Goal: Task Accomplishment & Management: Use online tool/utility

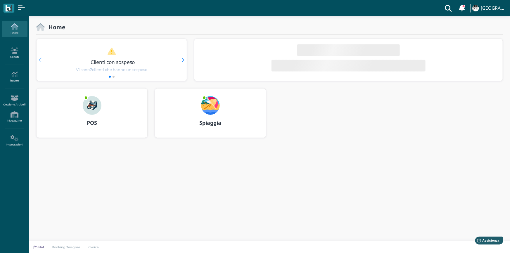
click at [216, 123] on b "Spiaggia" at bounding box center [210, 122] width 22 height 7
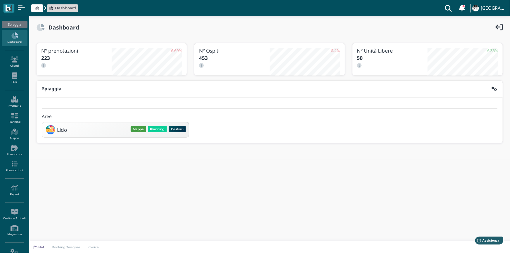
click at [139, 128] on button "Mappa" at bounding box center [138, 129] width 15 height 6
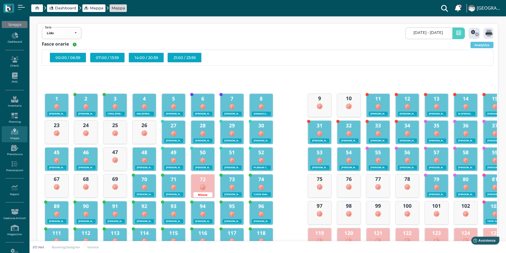
click at [457, 35] on icon at bounding box center [459, 33] width 5 height 6
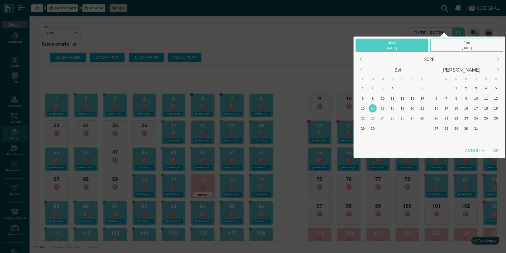
click at [373, 109] on div "16" at bounding box center [373, 108] width 8 height 8
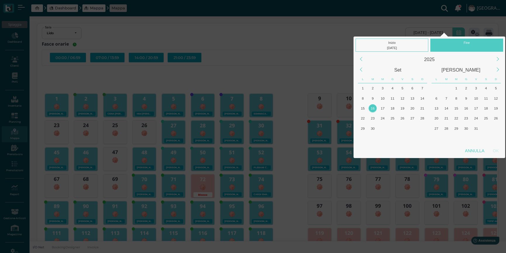
click at [373, 109] on div "16" at bounding box center [373, 108] width 8 height 8
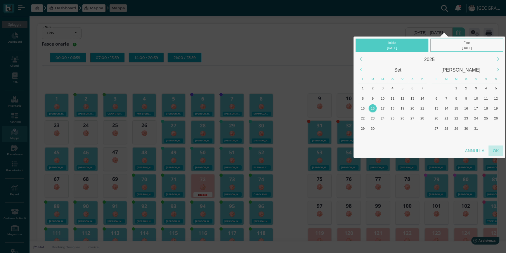
click at [494, 149] on div "OK" at bounding box center [496, 151] width 15 height 11
type input "16/09/2025 - 16/09/2025"
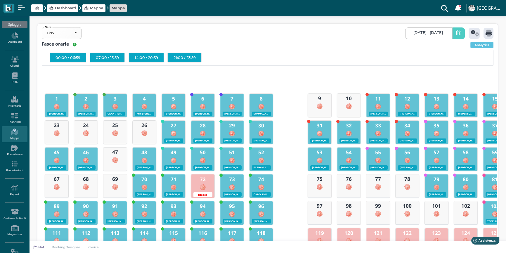
scroll to position [0, 53]
click at [474, 35] on icon at bounding box center [475, 33] width 8 height 7
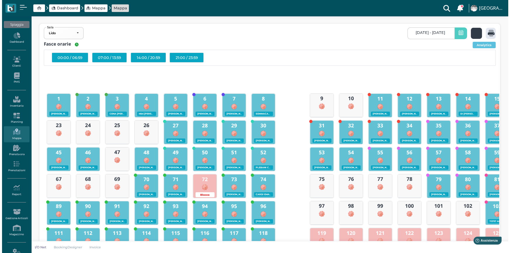
scroll to position [0, 0]
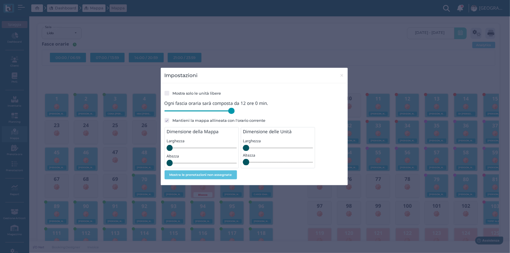
drag, startPoint x: 206, startPoint y: 113, endPoint x: 242, endPoint y: 113, distance: 36.3
type input "720"
click at [235, 113] on input "range" at bounding box center [200, 111] width 70 height 6
click at [341, 76] on span "×" at bounding box center [342, 76] width 4 height 8
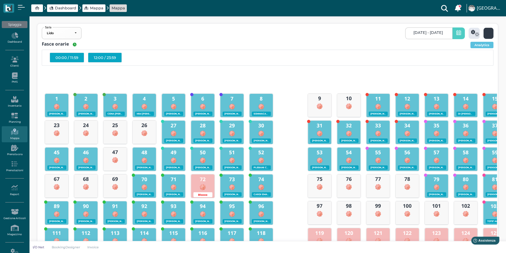
click at [486, 32] on icon at bounding box center [489, 33] width 7 height 7
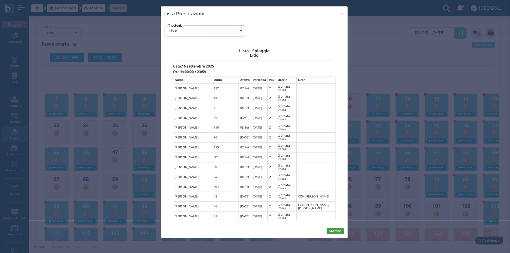
click at [338, 231] on button "Stampa" at bounding box center [335, 231] width 17 height 6
click at [241, 31] on div "Lista" at bounding box center [205, 31] width 73 height 5
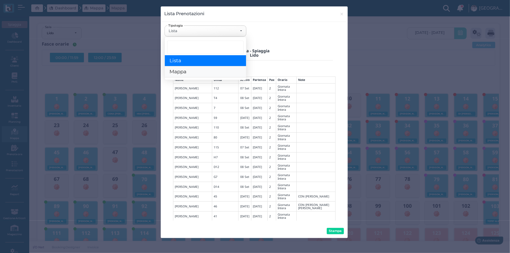
click at [182, 71] on span "Mappa" at bounding box center [178, 72] width 17 height 6
select select "map"
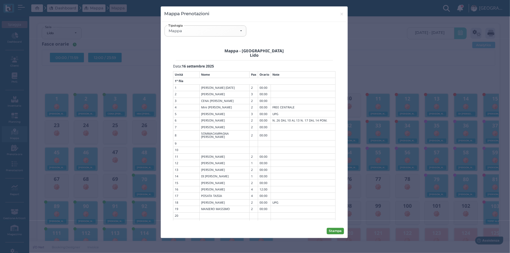
click at [334, 233] on button "Stampa" at bounding box center [335, 231] width 17 height 6
click at [342, 15] on span "×" at bounding box center [342, 14] width 4 height 8
